Goal: Task Accomplishment & Management: Use online tool/utility

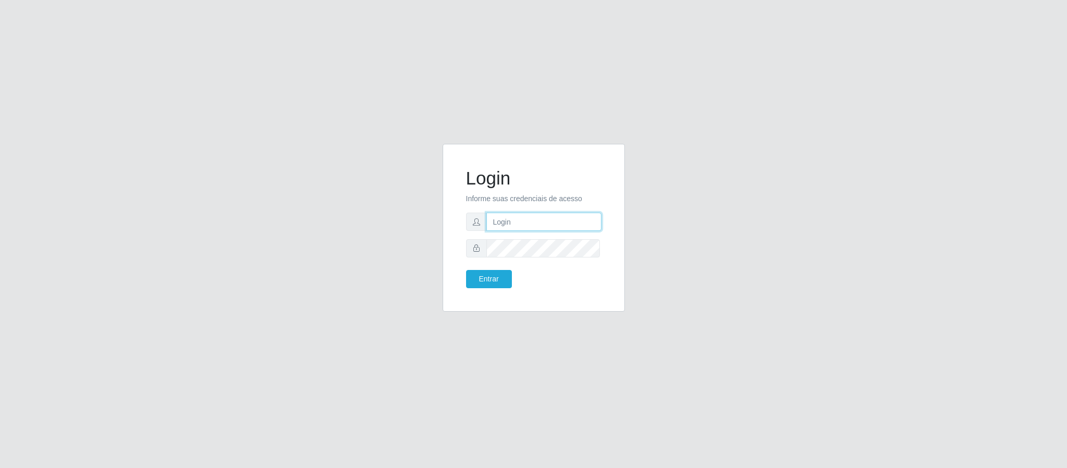
click at [506, 216] on input "text" at bounding box center [543, 221] width 115 height 18
type input "[PERSON_NAME][EMAIL_ADDRESS][PERSON_NAME][DOMAIN_NAME]"
click at [466, 270] on button "Entrar" at bounding box center [489, 279] width 46 height 18
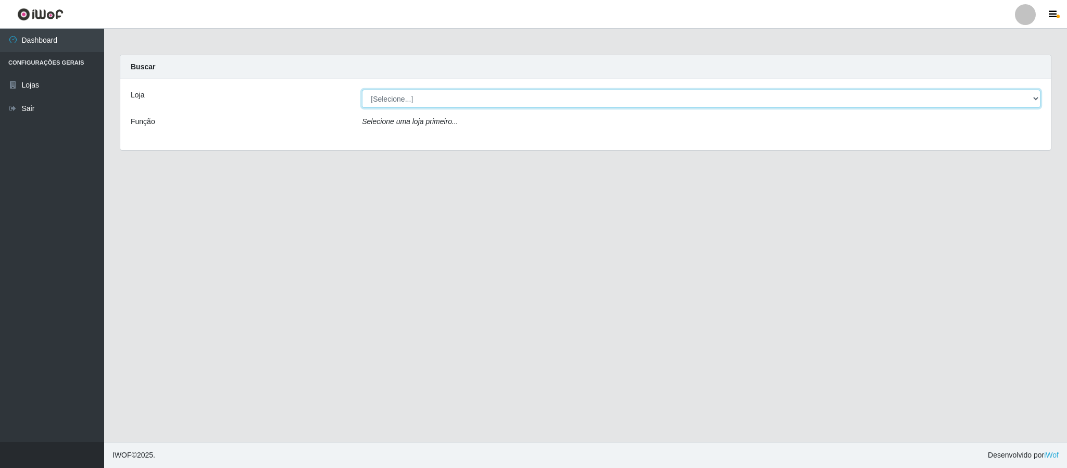
click at [1028, 103] on select "[Selecione...] Queiroz Atacadão - Coophab" at bounding box center [701, 99] width 678 height 18
select select "463"
click at [362, 90] on select "[Selecione...] Queiroz Atacadão - Coophab" at bounding box center [701, 99] width 678 height 18
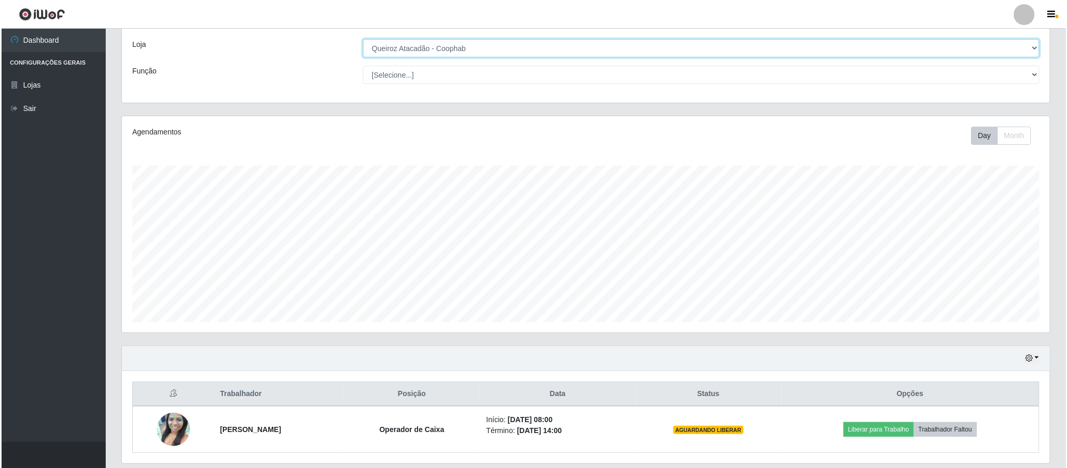
scroll to position [88, 0]
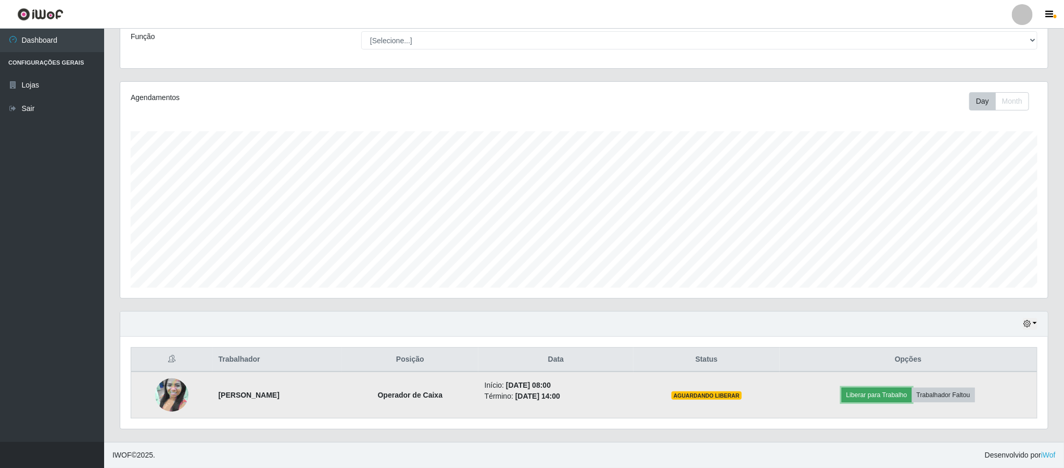
click at [882, 397] on button "Liberar para Trabalho" at bounding box center [877, 394] width 70 height 15
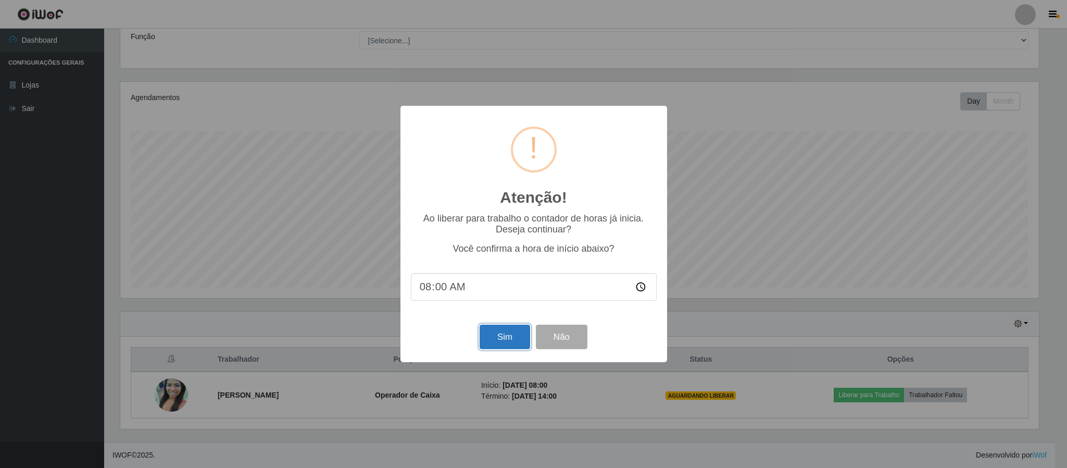
click at [499, 344] on button "Sim" at bounding box center [505, 336] width 51 height 24
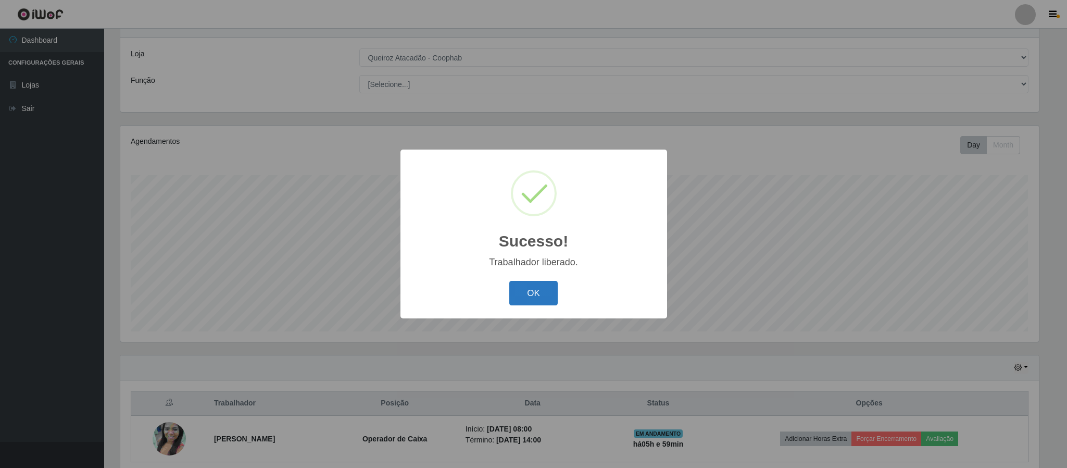
click at [534, 283] on button "OK" at bounding box center [533, 293] width 48 height 24
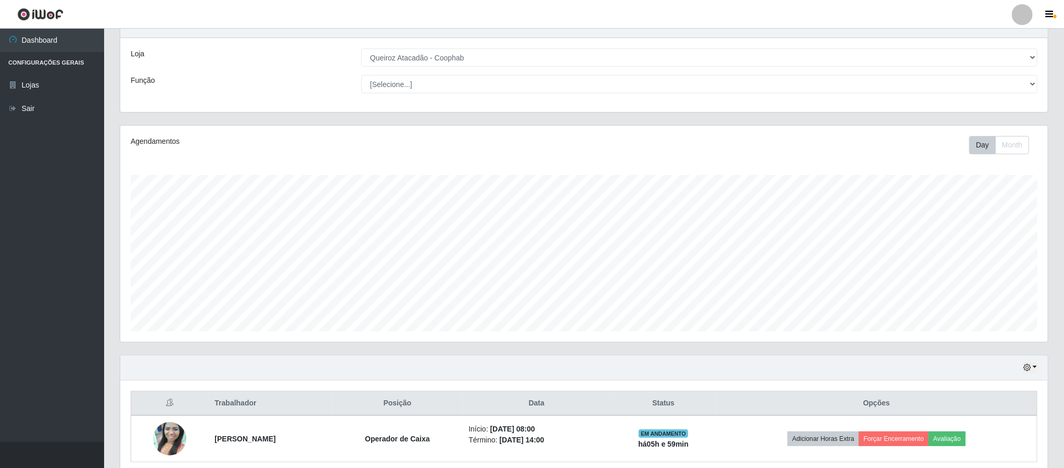
scroll to position [88, 0]
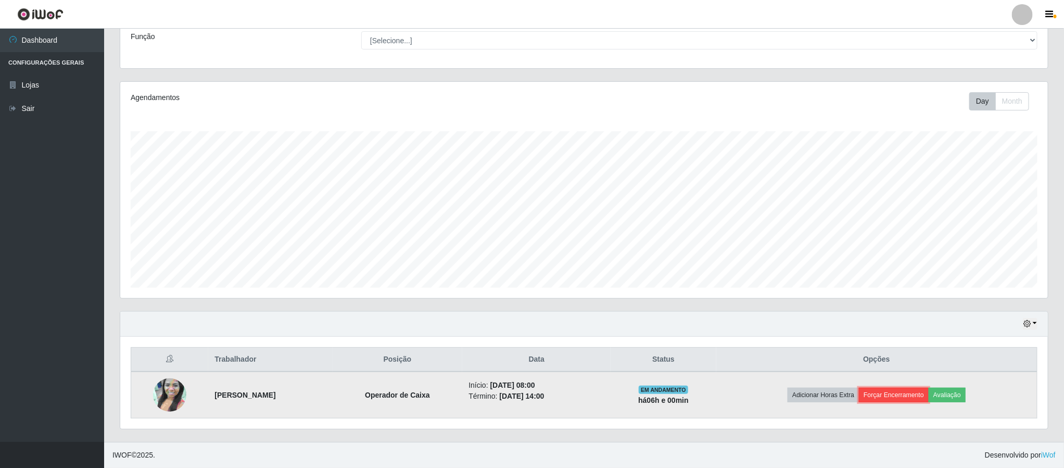
click at [893, 393] on button "Forçar Encerramento" at bounding box center [894, 394] width 70 height 15
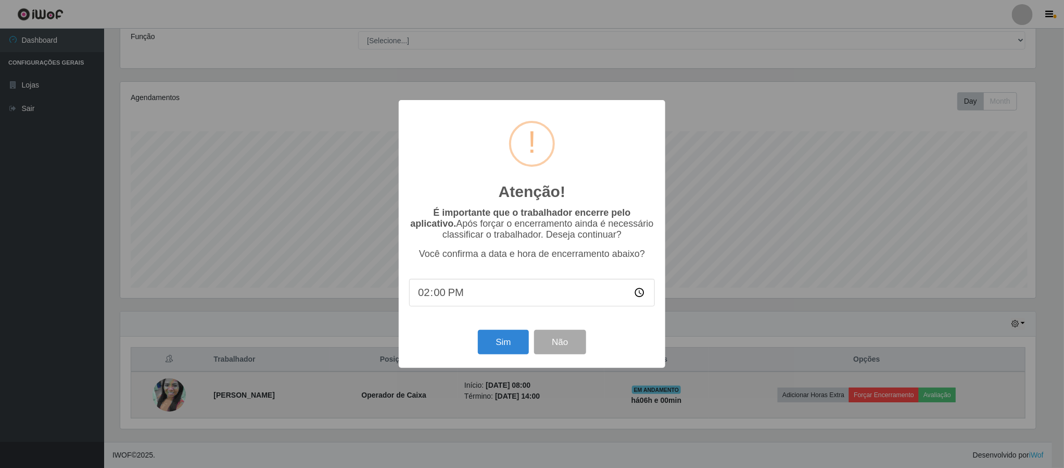
scroll to position [217, 918]
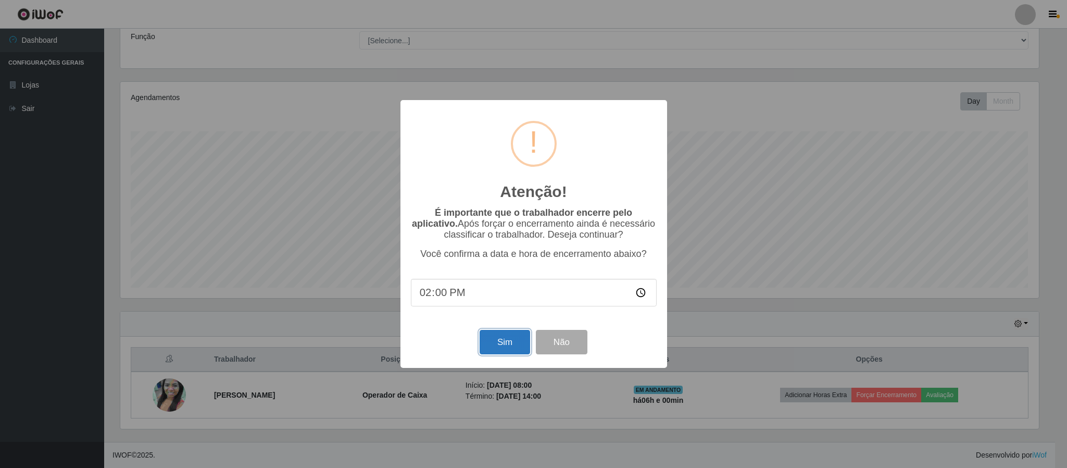
click at [484, 340] on button "Sim" at bounding box center [505, 342] width 51 height 24
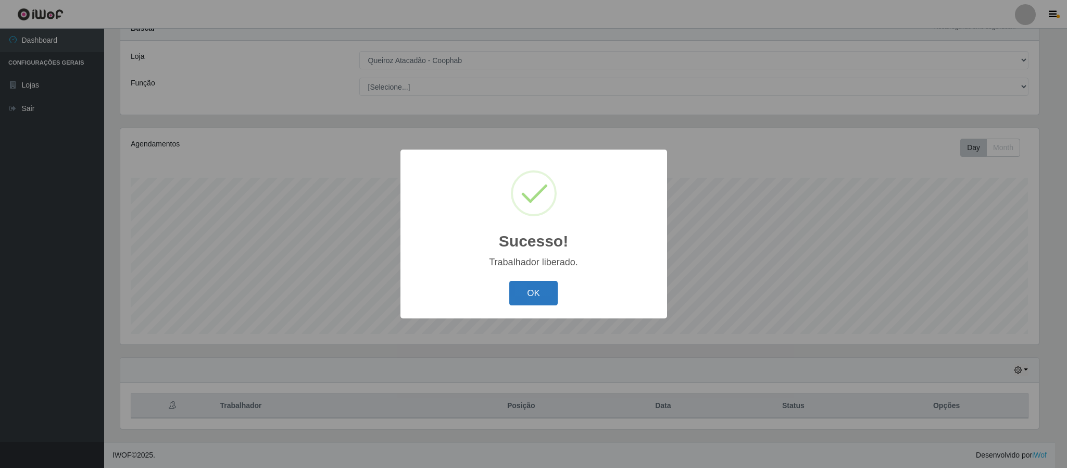
click at [547, 295] on button "OK" at bounding box center [533, 293] width 48 height 24
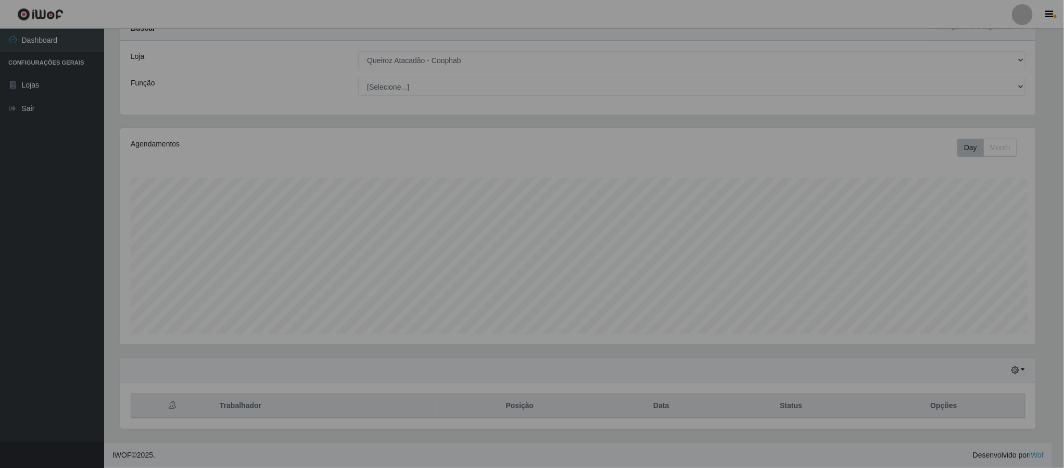
scroll to position [217, 927]
